Goal: Information Seeking & Learning: Learn about a topic

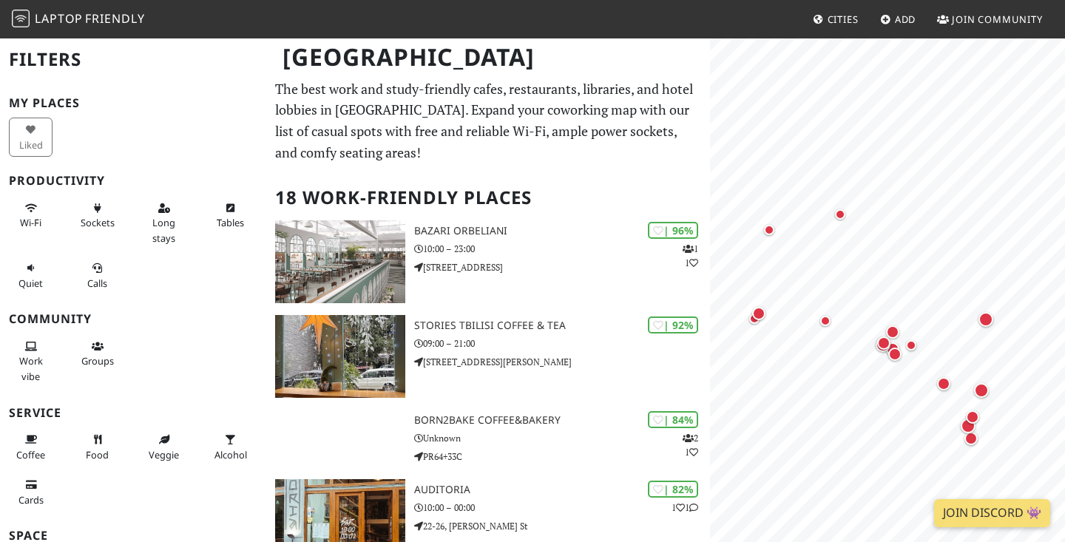
scroll to position [38, 0]
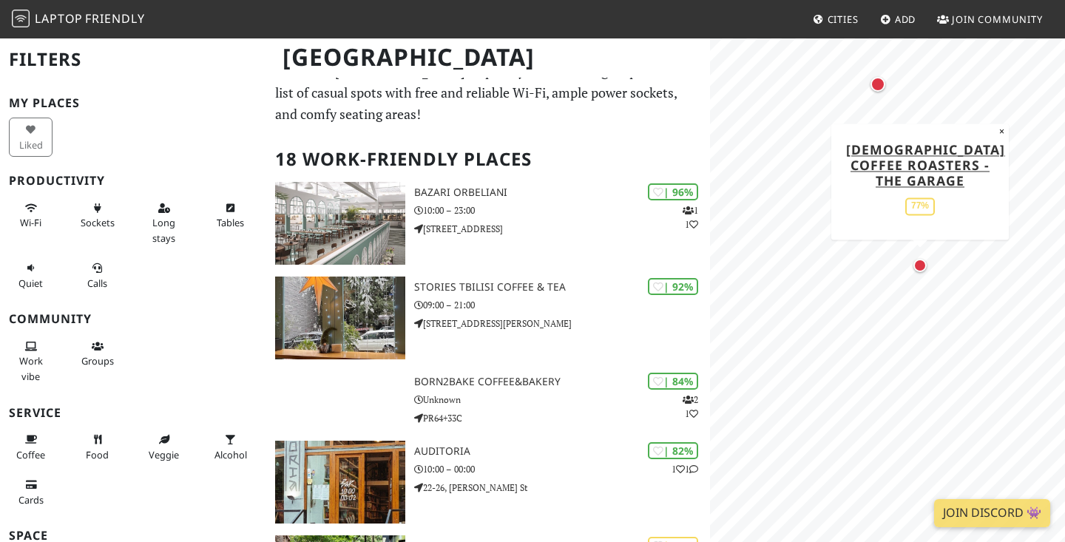
click at [920, 260] on div "Map marker" at bounding box center [920, 265] width 13 height 13
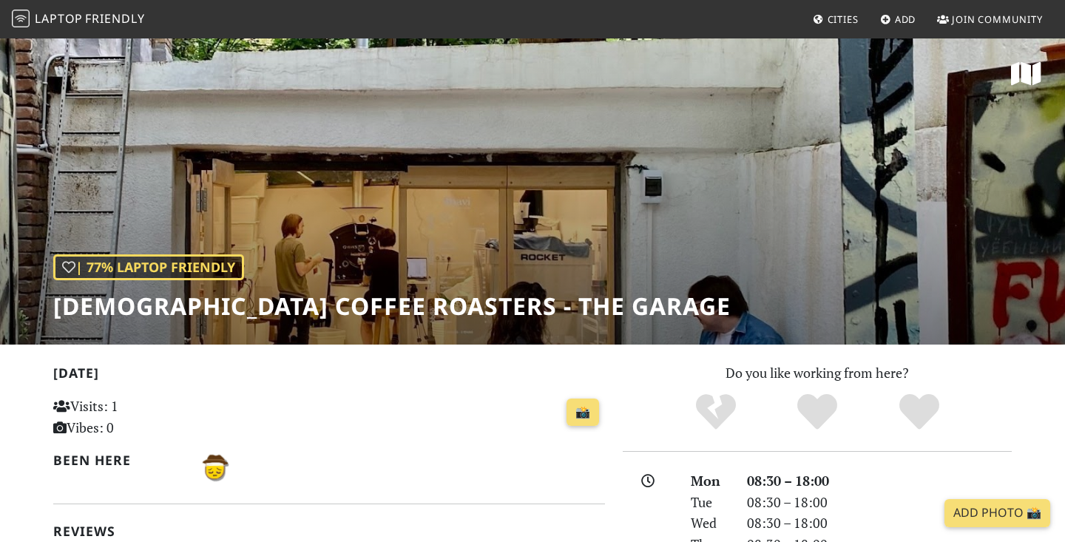
drag, startPoint x: 468, startPoint y: 237, endPoint x: 470, endPoint y: 164, distance: 72.5
click at [470, 164] on div "| 77% Laptop Friendly Shavi Coffee Roasters - The Garage" at bounding box center [532, 191] width 1065 height 308
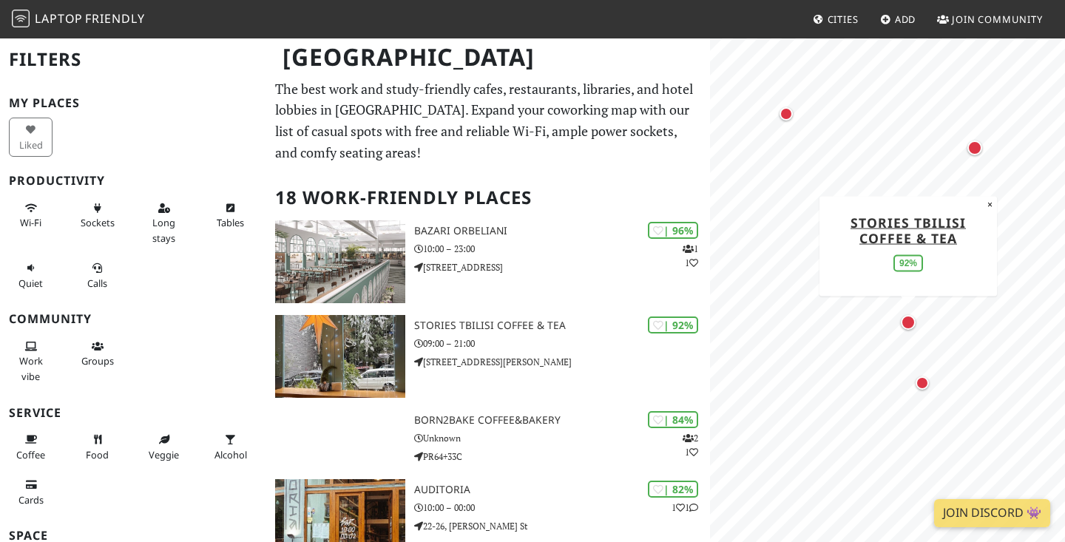
click at [908, 321] on div "Map marker" at bounding box center [908, 322] width 15 height 15
